Goal: Information Seeking & Learning: Learn about a topic

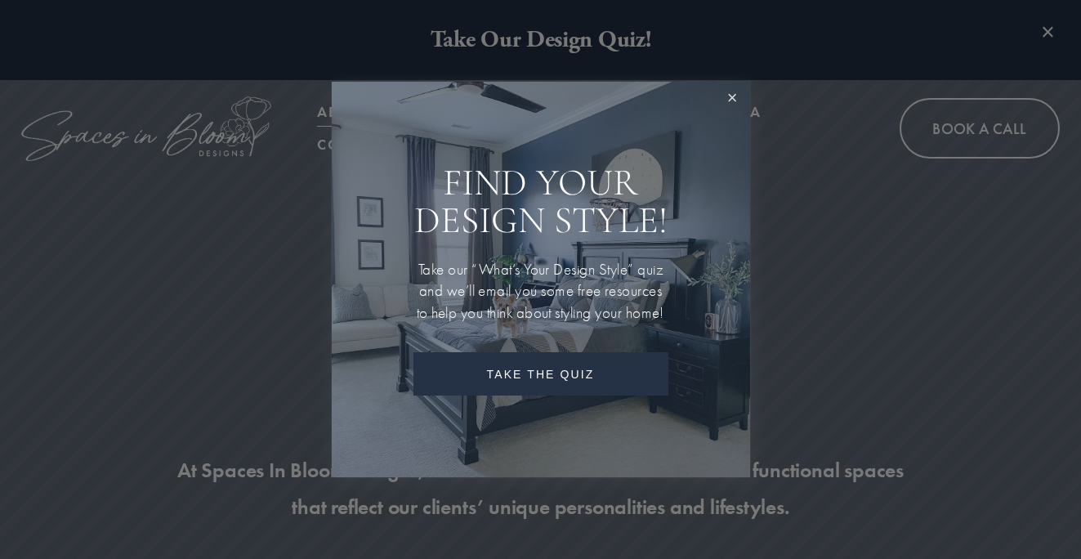
click at [731, 91] on link "Close" at bounding box center [732, 99] width 30 height 30
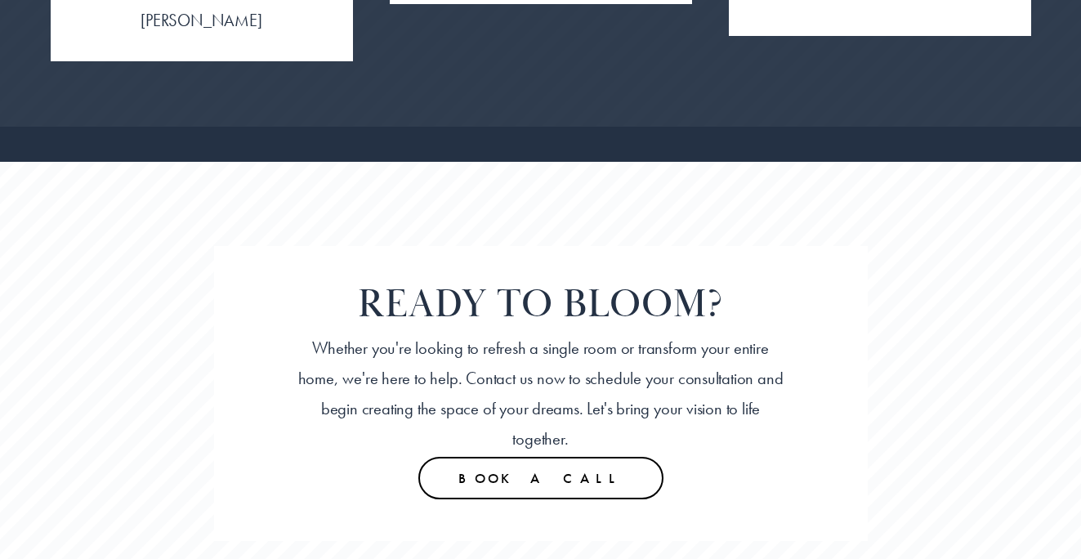
scroll to position [4137, 0]
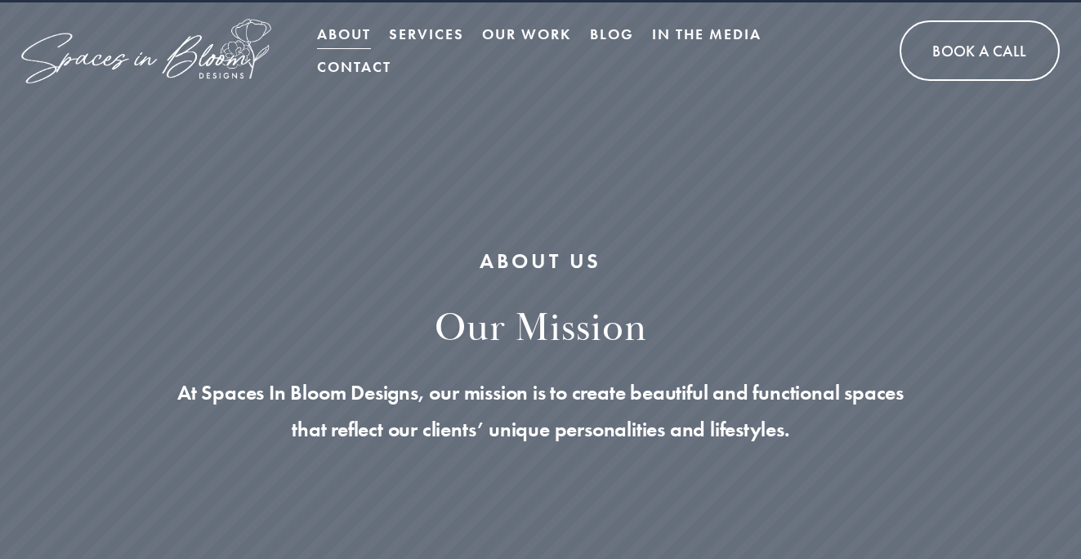
scroll to position [78, 0]
click at [359, 69] on link "Contact" at bounding box center [354, 66] width 74 height 33
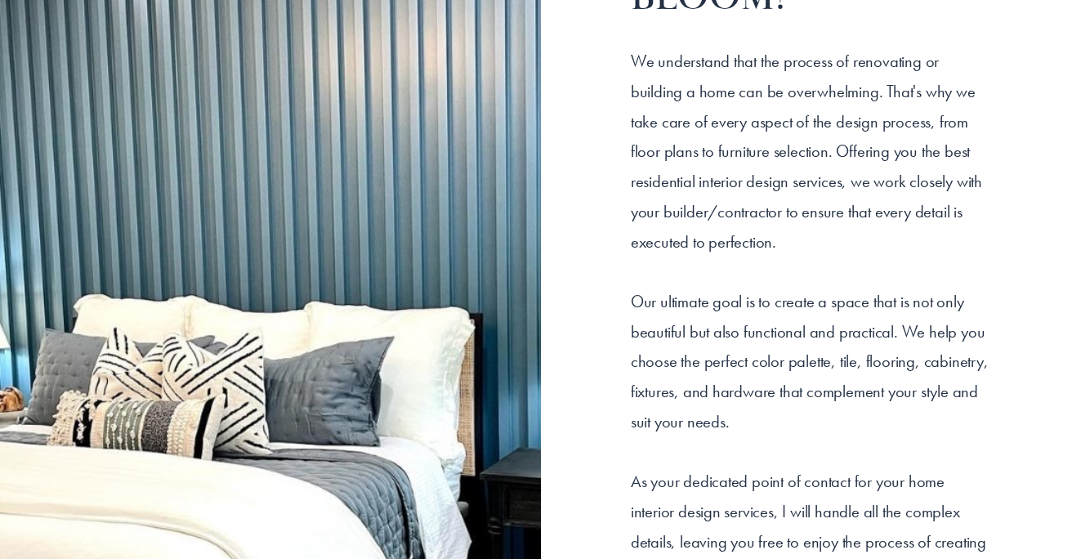
scroll to position [2023, 0]
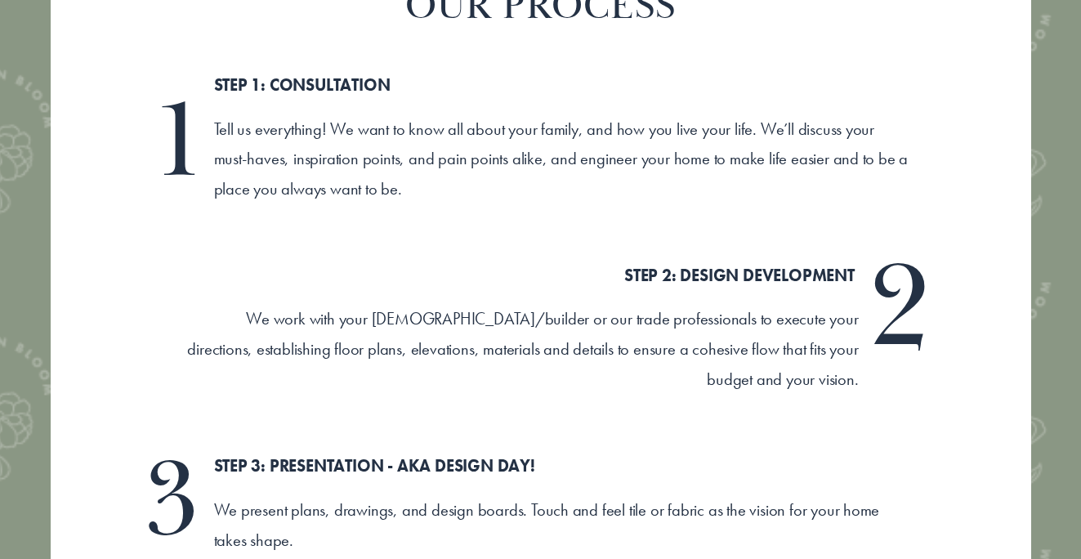
click at [495, 261] on div "STEP 2: DESIGN DEVELOPMENT We work with your Contractor/builder or our trade pr…" at bounding box center [520, 328] width 677 height 134
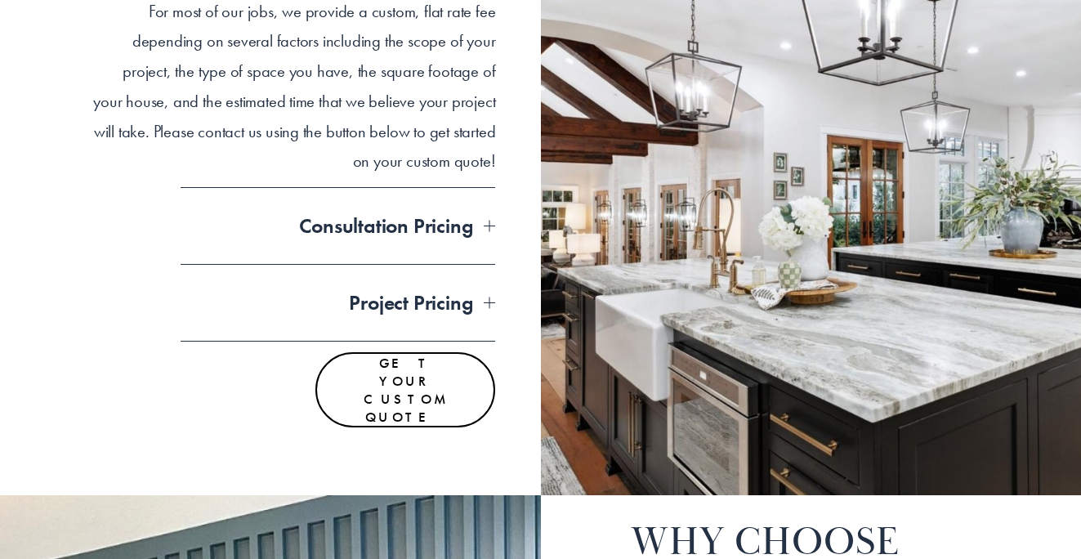
scroll to position [1365, 0]
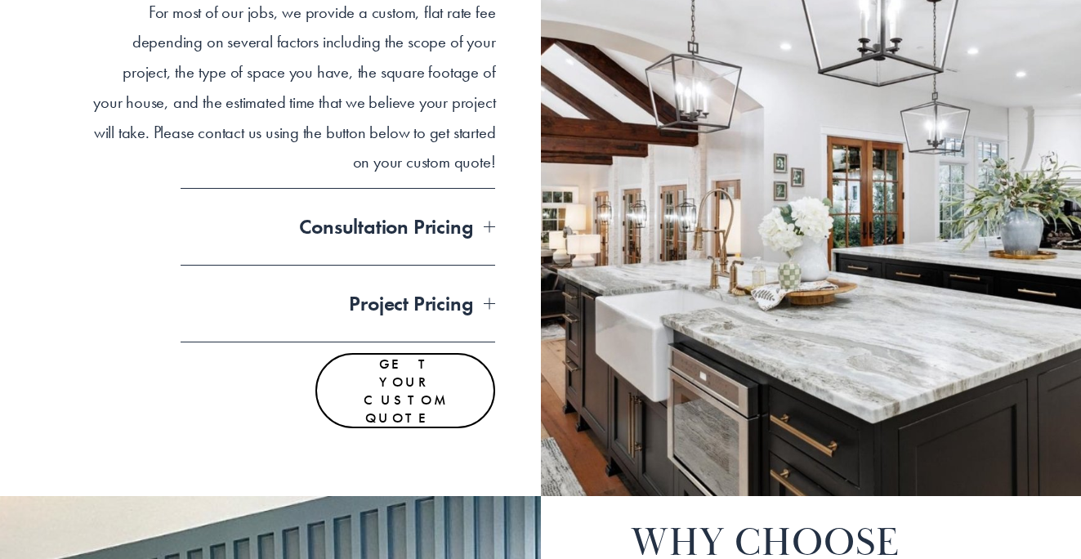
click at [452, 216] on span "Consultation Pricing" at bounding box center [333, 226] width 304 height 27
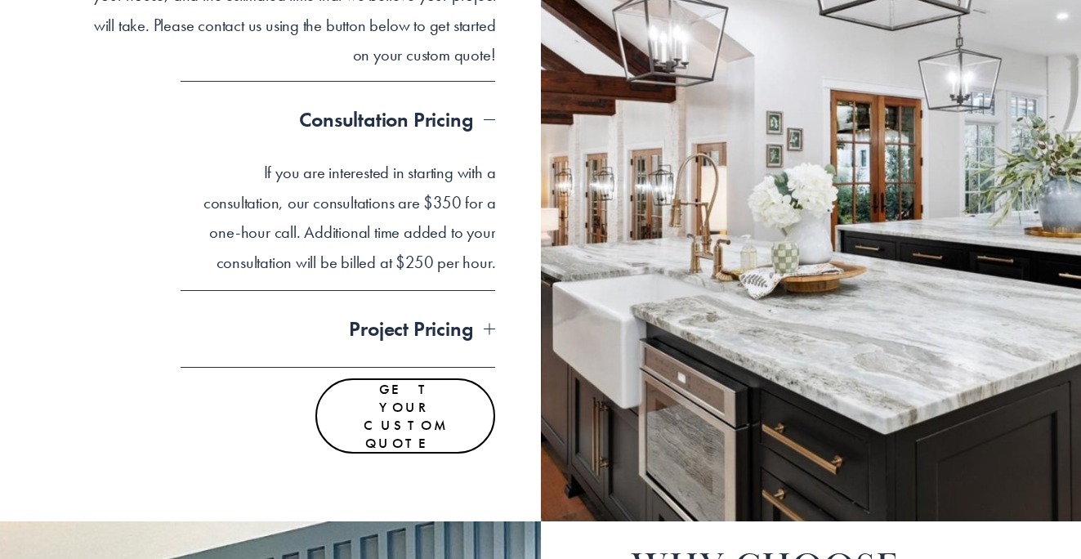
scroll to position [1506, 0]
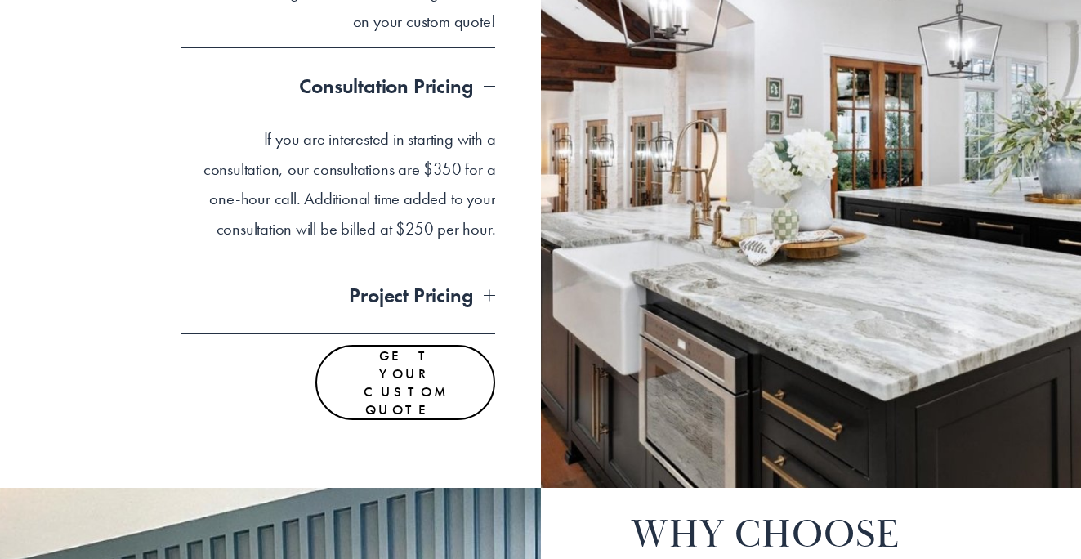
click at [439, 295] on span "Project Pricing" at bounding box center [333, 295] width 304 height 27
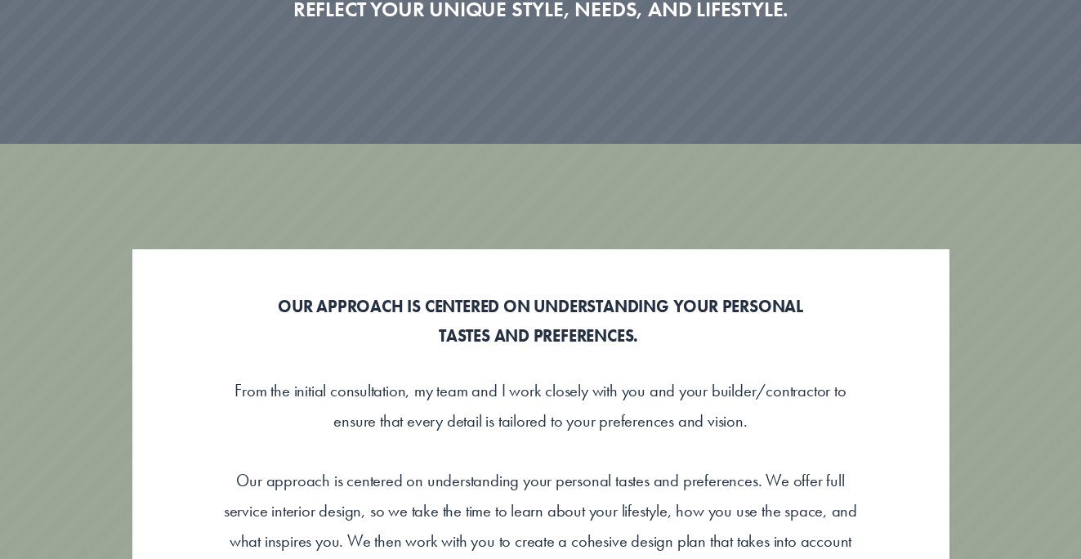
scroll to position [0, 0]
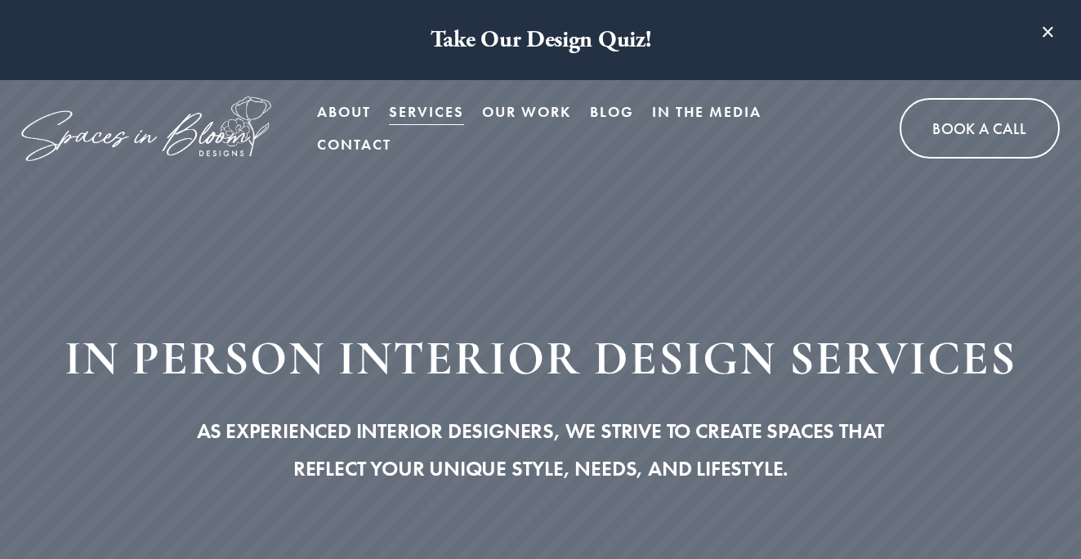
click at [515, 109] on link "Our Work" at bounding box center [526, 112] width 89 height 33
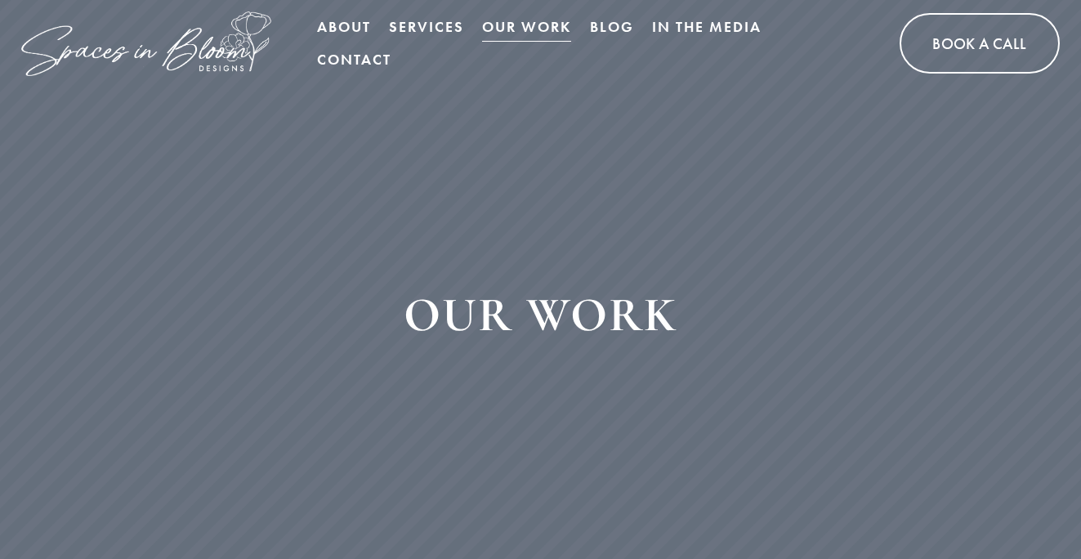
scroll to position [92, 0]
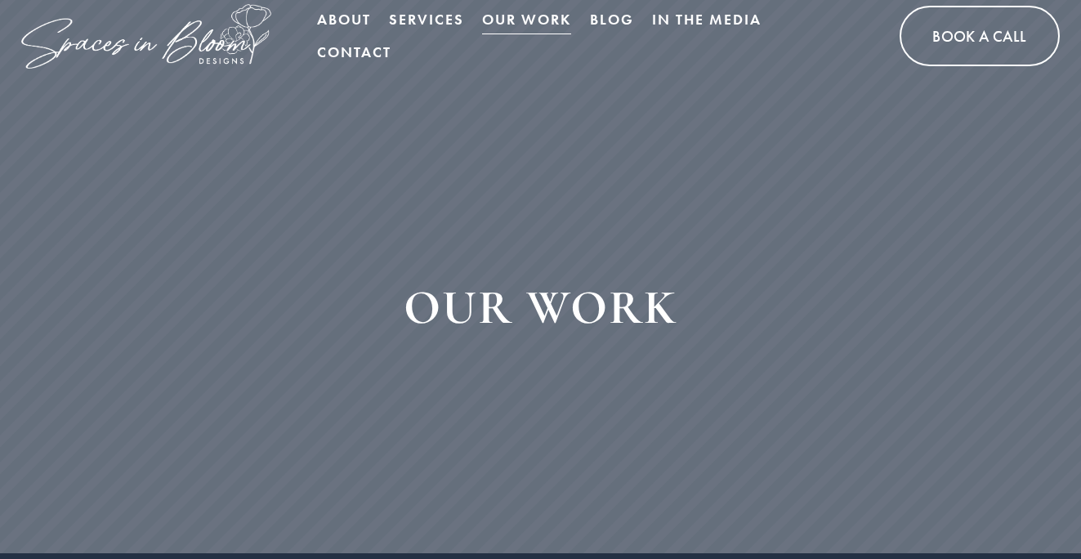
click at [0, 0] on span "Bloom Box Virtual Services" at bounding box center [0, 0] width 0 height 0
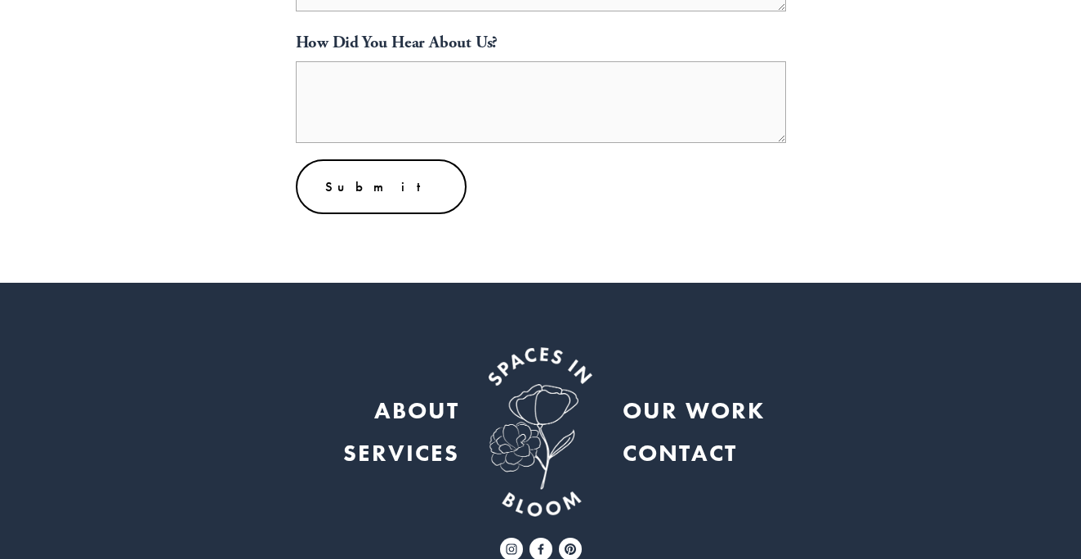
scroll to position [1084, 0]
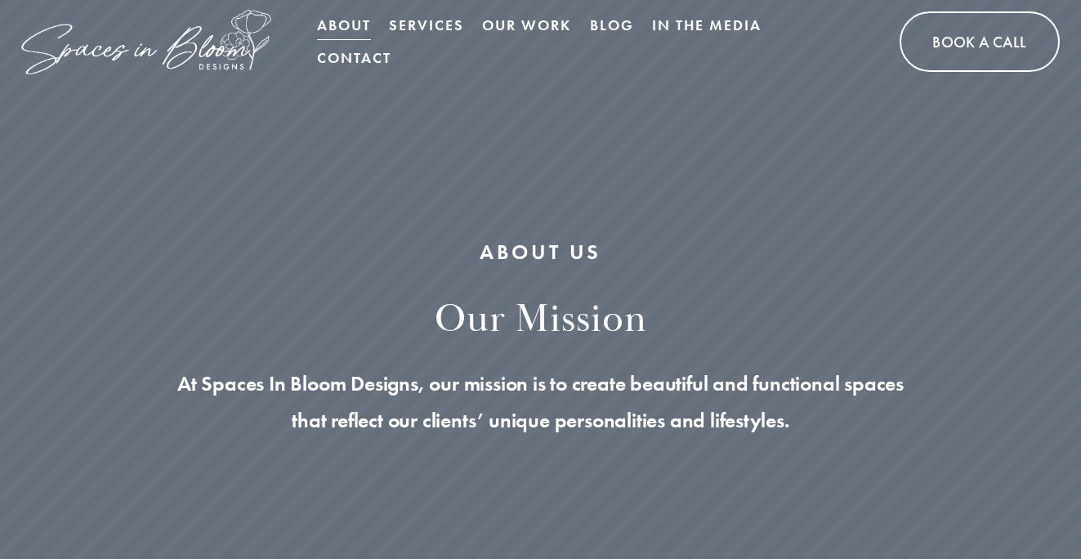
scroll to position [78, 0]
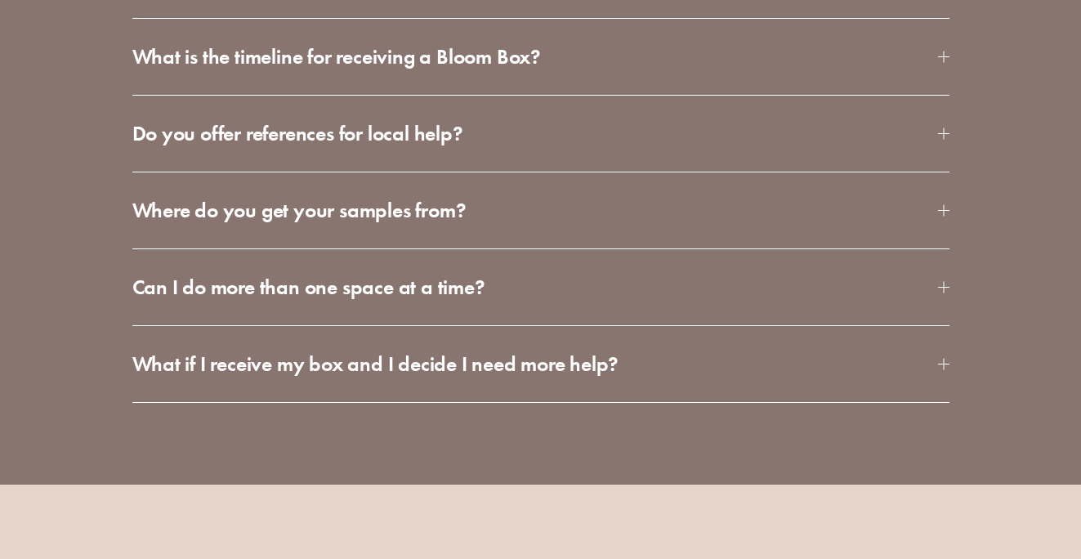
scroll to position [5352, 0]
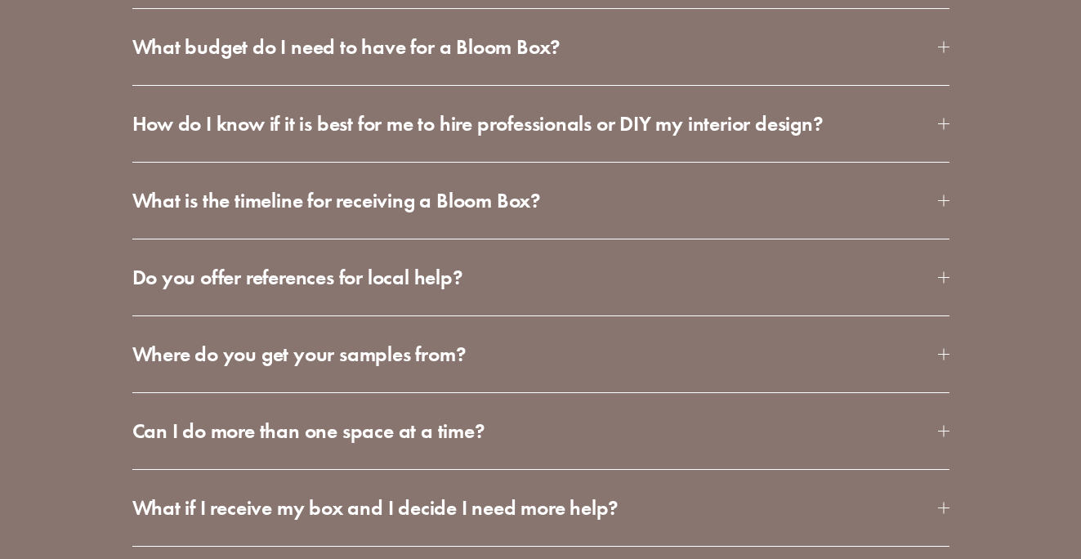
click at [459, 325] on button "Where do you get your samples from?" at bounding box center [540, 354] width 817 height 76
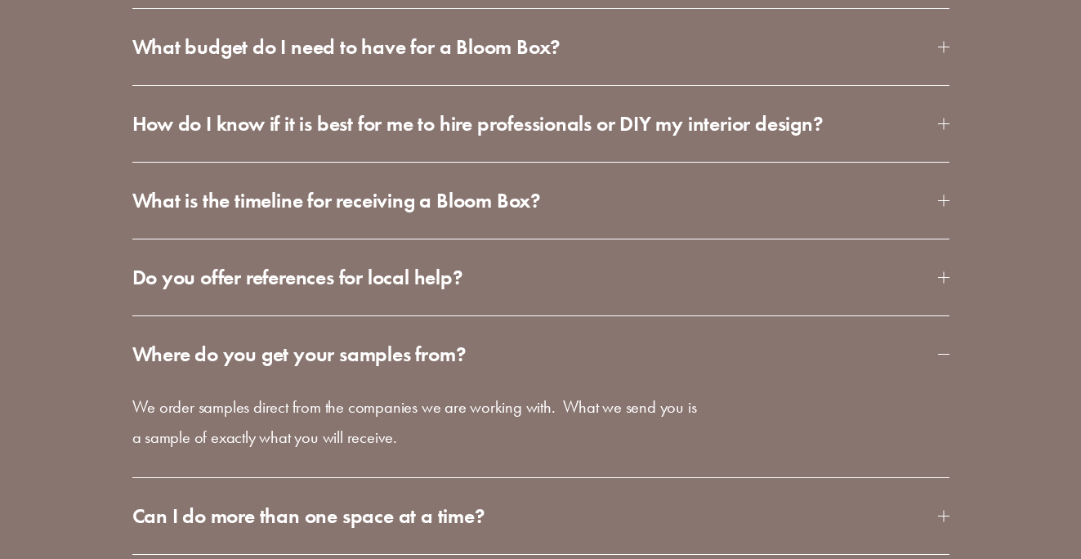
click at [459, 325] on button "Where do you get your samples from?" at bounding box center [540, 354] width 817 height 76
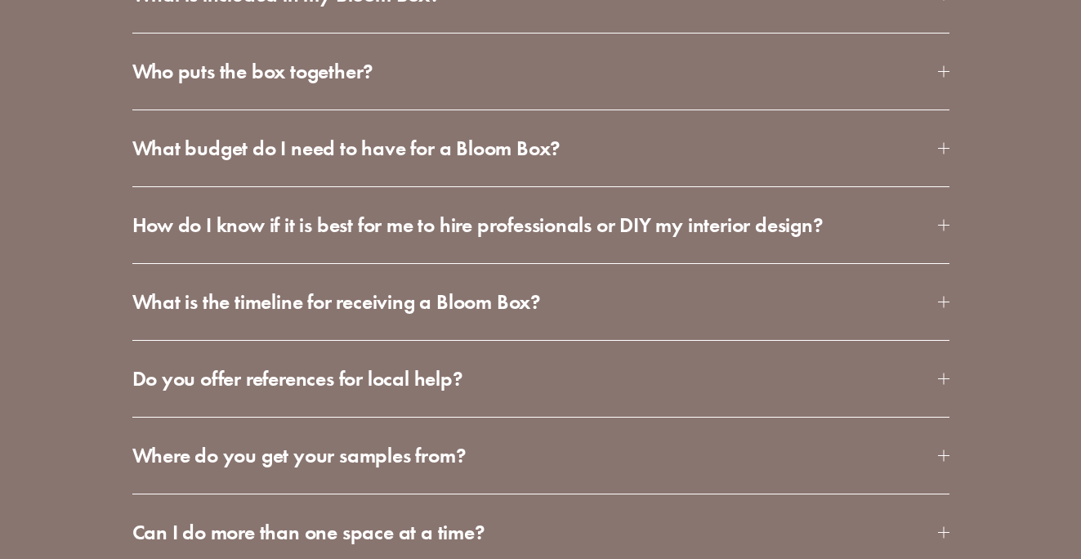
scroll to position [5248, 0]
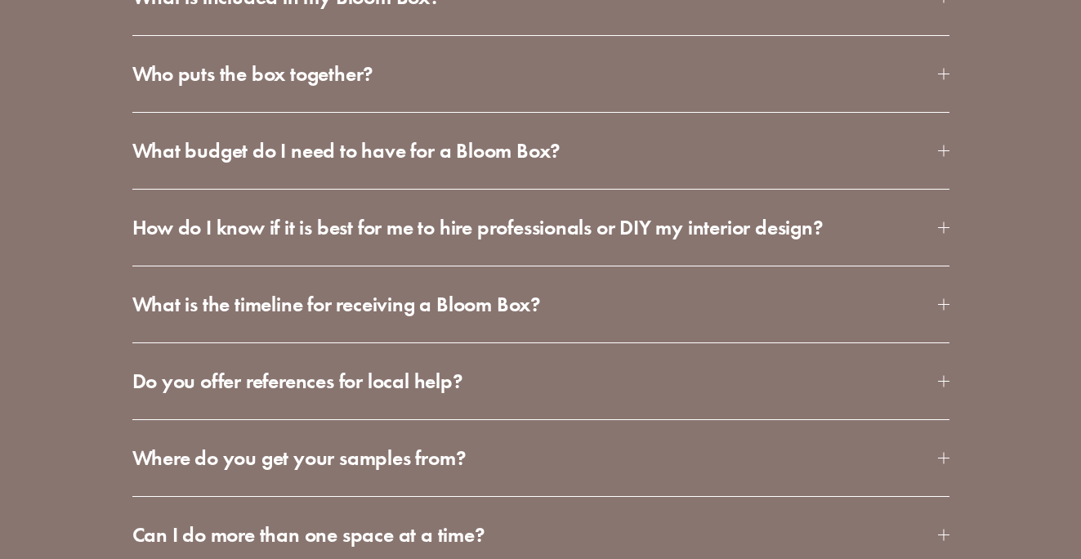
click at [503, 154] on button "What budget do I need to have for a Bloom Box?" at bounding box center [540, 151] width 817 height 76
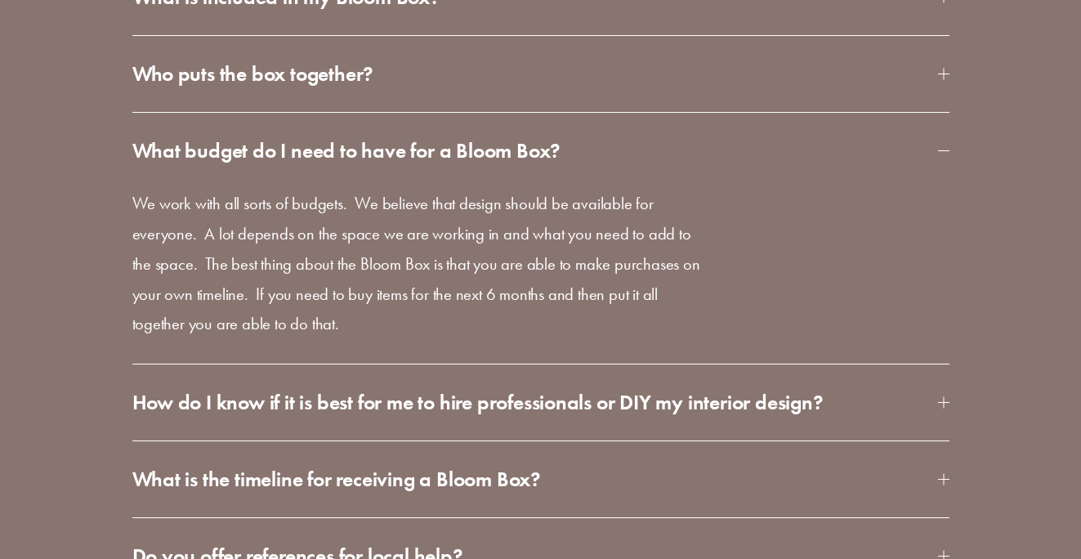
click at [503, 154] on button "What budget do I need to have for a Bloom Box?" at bounding box center [540, 151] width 817 height 76
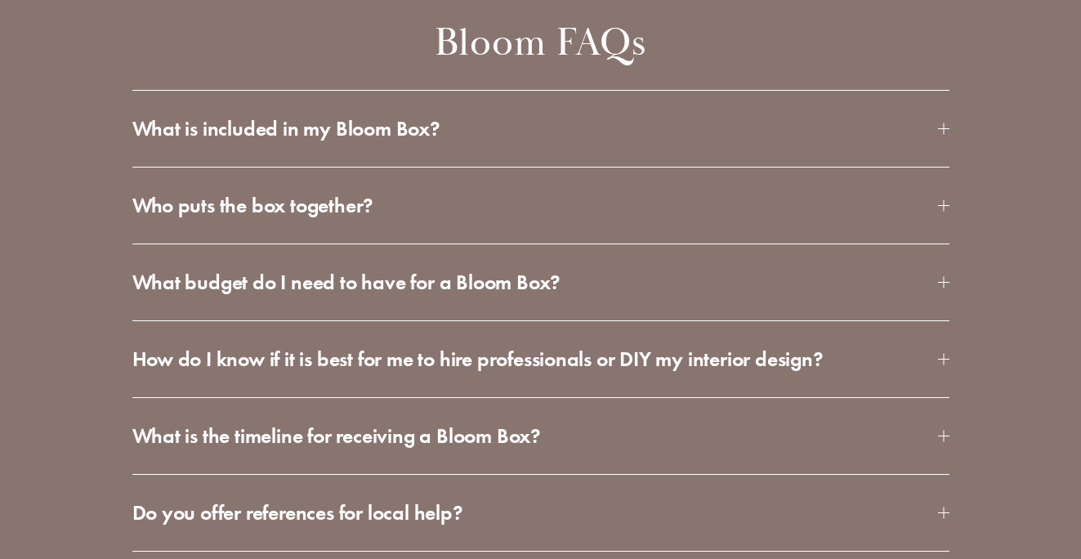
scroll to position [5117, 0]
click at [469, 191] on span "Who puts the box together?" at bounding box center [535, 204] width 806 height 27
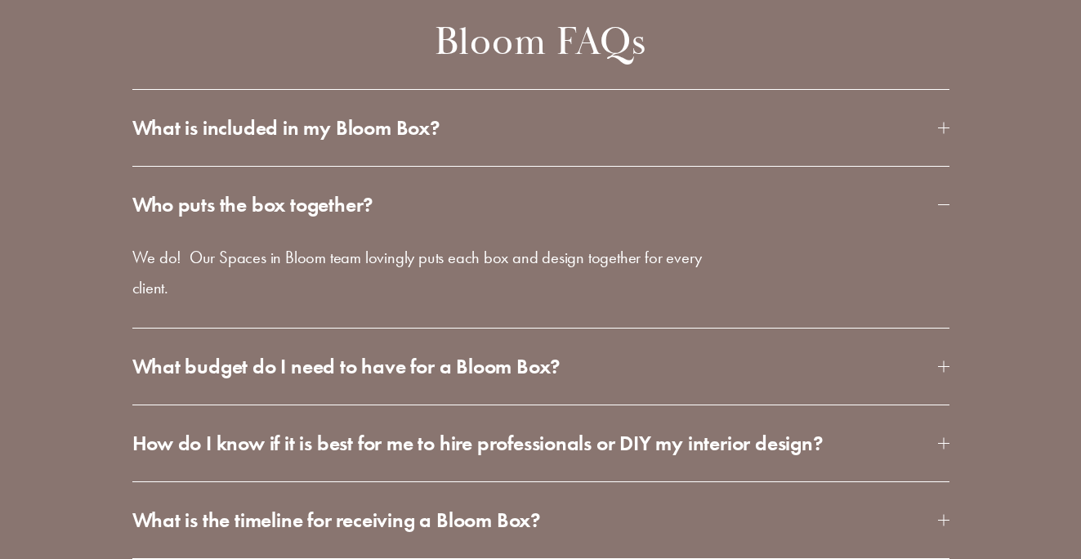
click at [469, 191] on span "Who puts the box together?" at bounding box center [535, 204] width 806 height 27
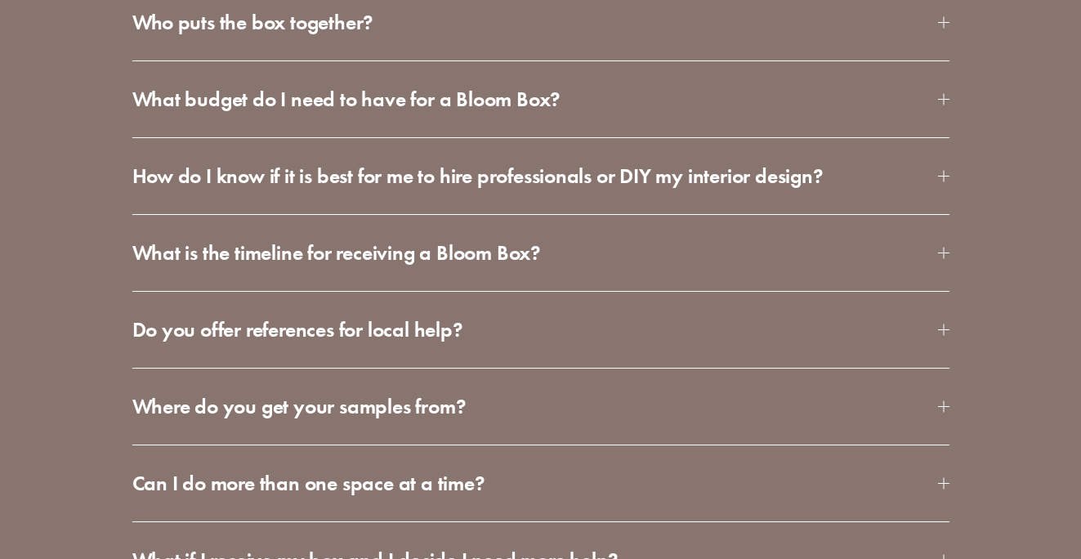
scroll to position [5302, 0]
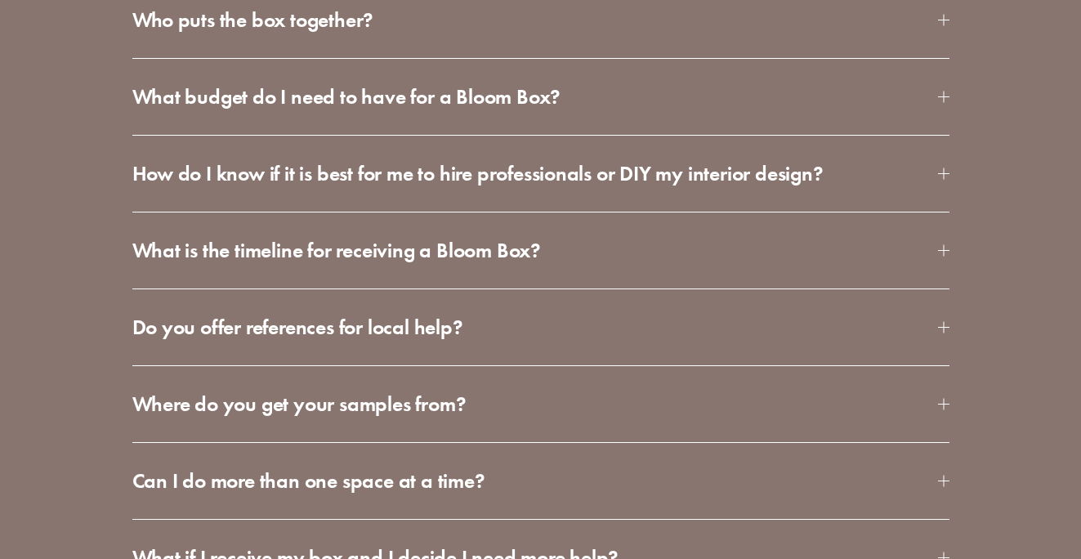
click at [476, 171] on span "How do I know if it is best for me to hire professionals or DIY my interior des…" at bounding box center [535, 173] width 806 height 27
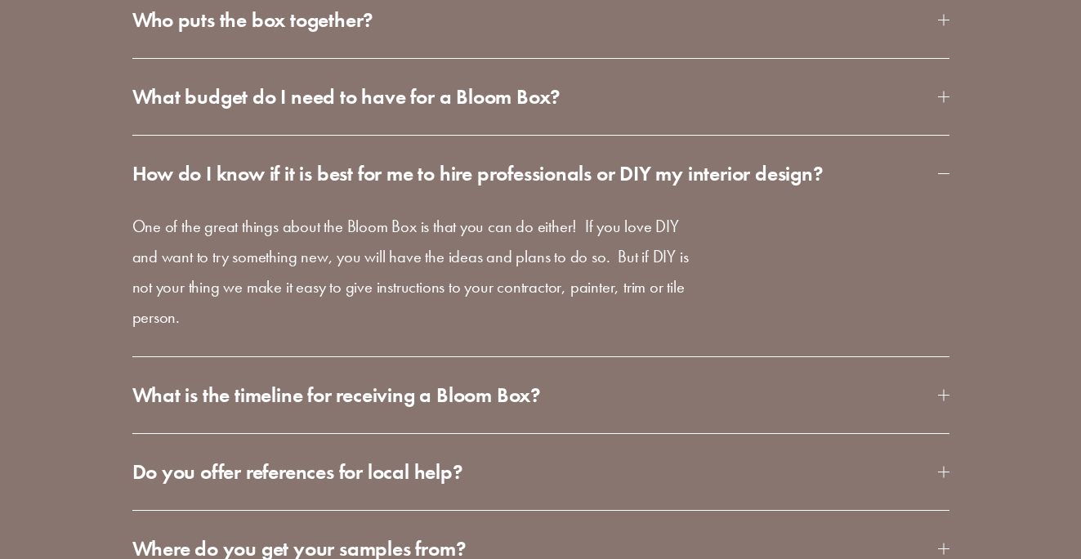
click at [476, 171] on span "How do I know if it is best for me to hire professionals or DIY my interior des…" at bounding box center [535, 173] width 806 height 27
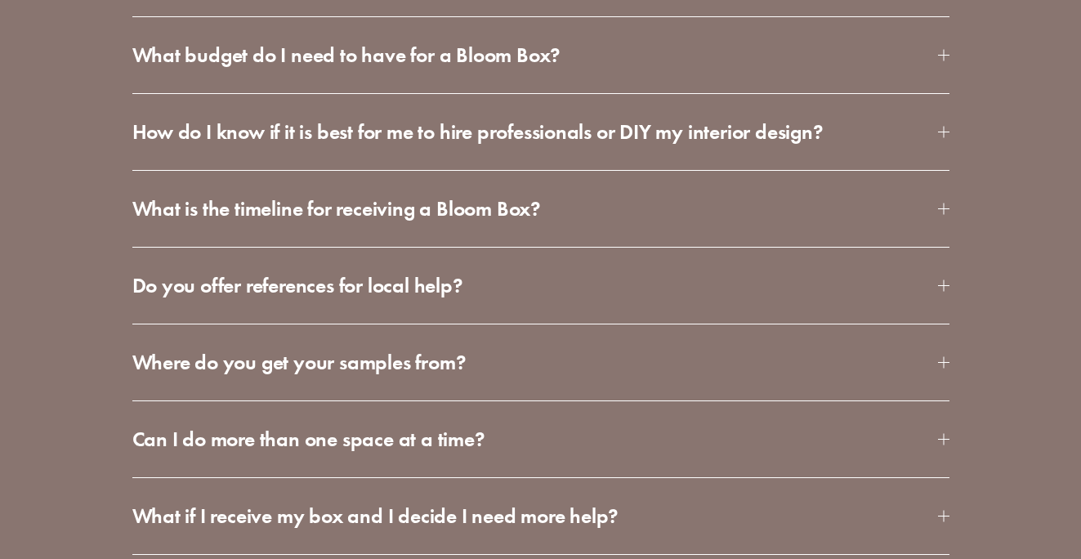
scroll to position [5305, 0]
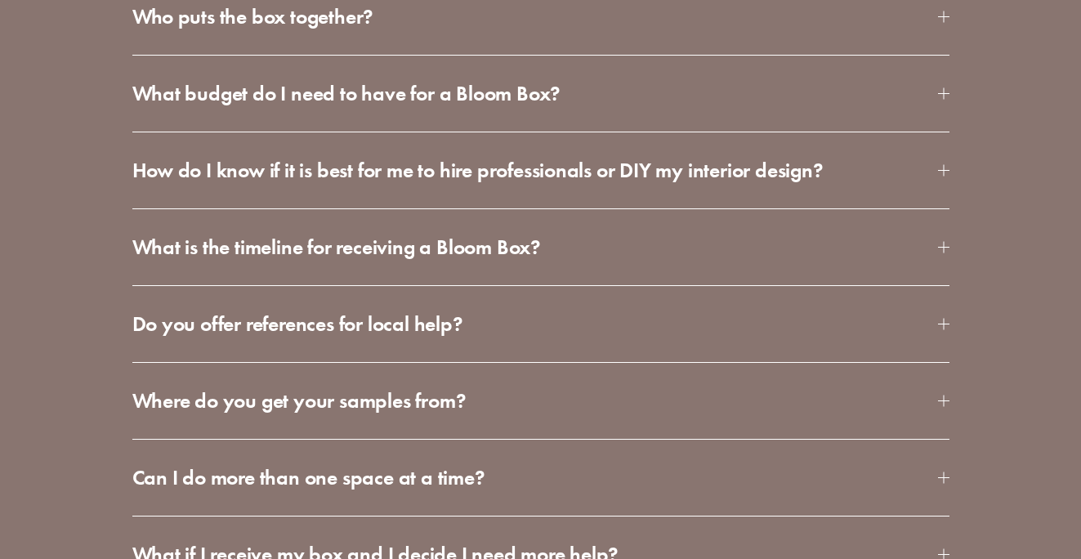
click at [458, 174] on button "How do I know if it is best for me to hire professionals or DIY my interior des…" at bounding box center [540, 170] width 817 height 76
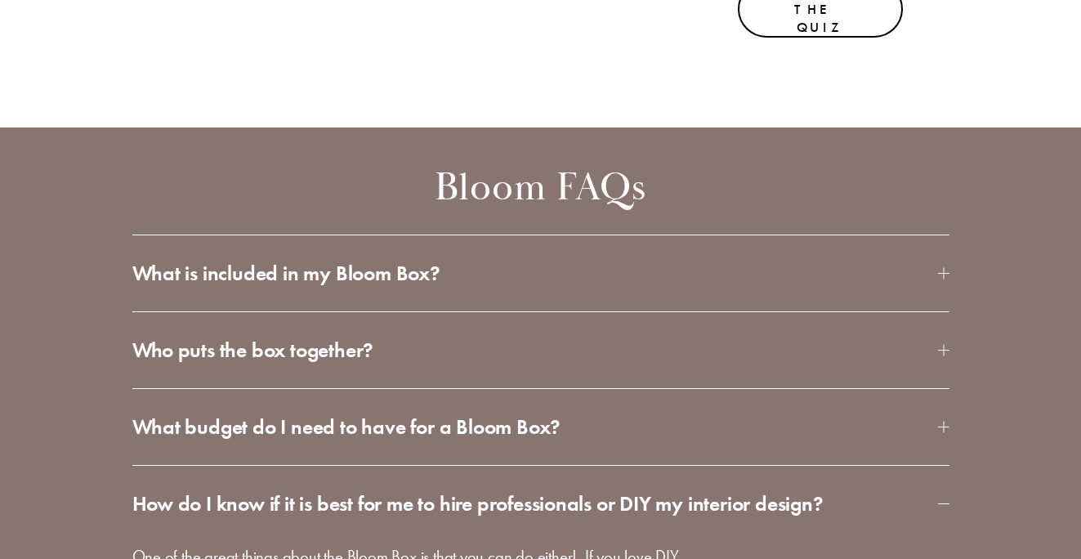
scroll to position [4848, 0]
